Goal: Task Accomplishment & Management: Use online tool/utility

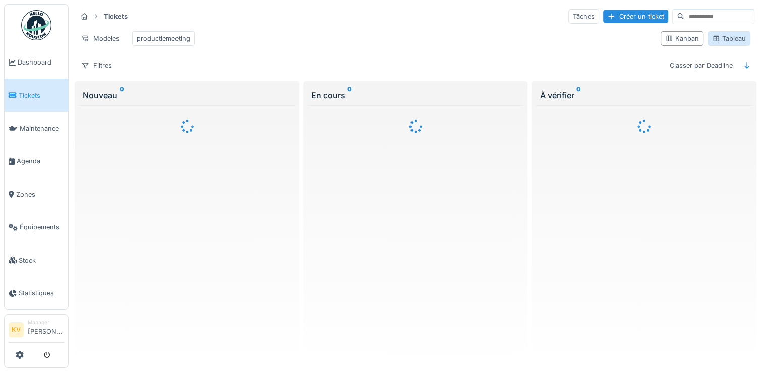
click at [724, 38] on div "Tableau" at bounding box center [729, 39] width 34 height 10
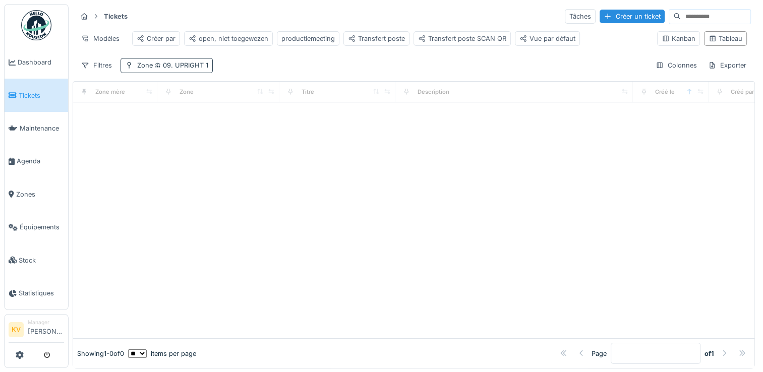
click at [177, 69] on span "09. UPRIGHT 1" at bounding box center [180, 65] width 55 height 8
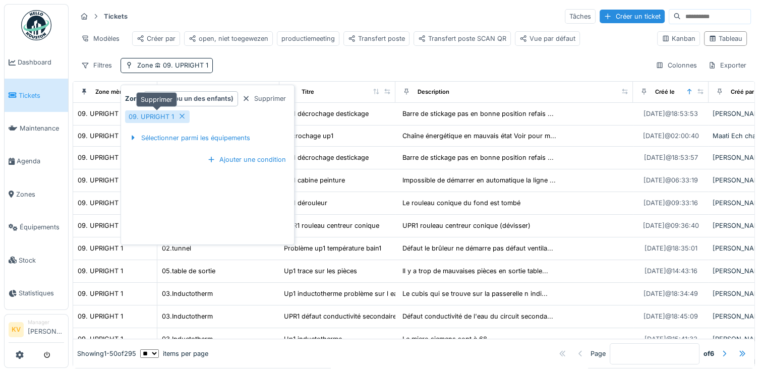
click at [178, 116] on icon at bounding box center [182, 116] width 8 height 7
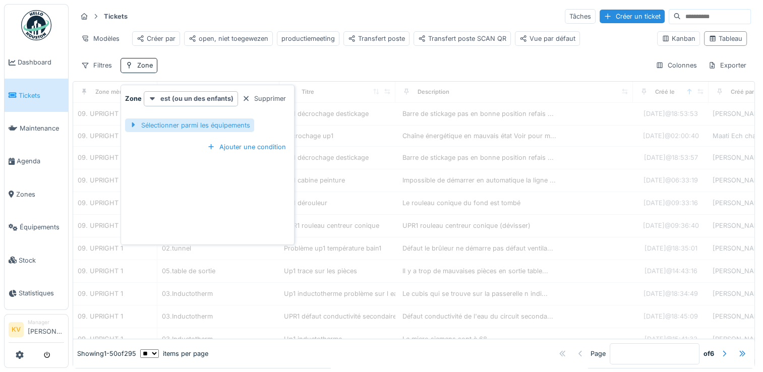
click at [171, 123] on div "Sélectionner parmi les équipements" at bounding box center [189, 125] width 129 height 14
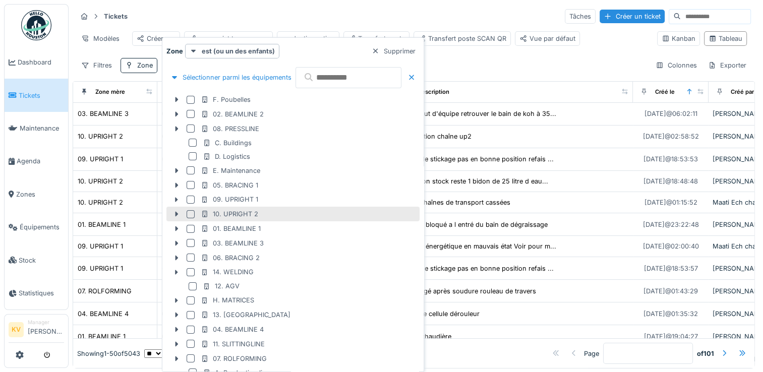
click at [190, 213] on div at bounding box center [190, 214] width 8 height 8
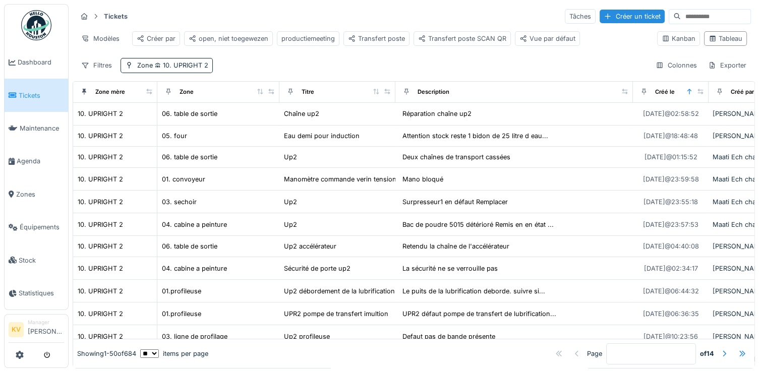
click at [432, 13] on div "Tickets Tâches Créer un ticket" at bounding box center [414, 16] width 674 height 17
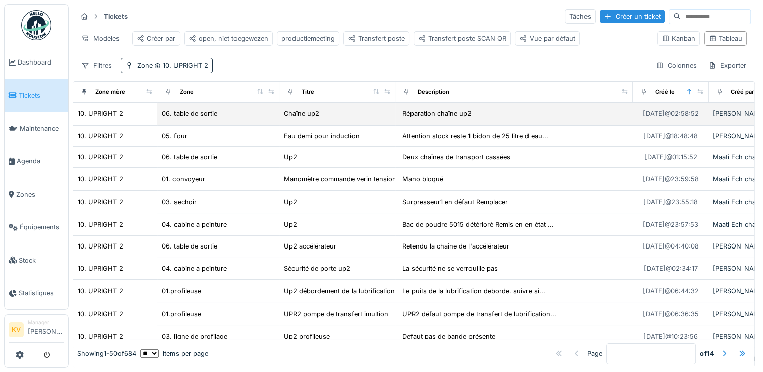
scroll to position [50, 0]
